Goal: Browse casually: Explore the website without a specific task or goal

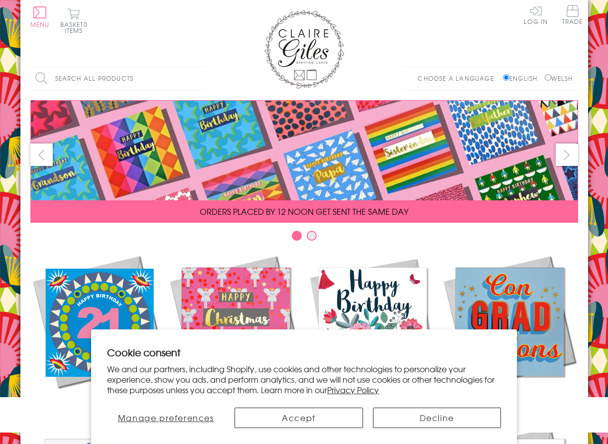
scroll to position [406, 0]
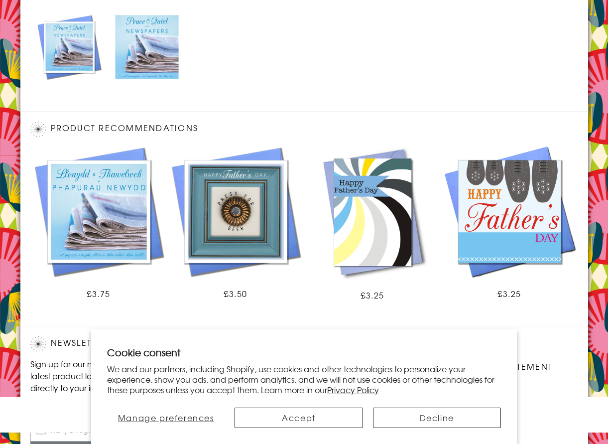
scroll to position [581, 0]
